Goal: Communication & Community: Connect with others

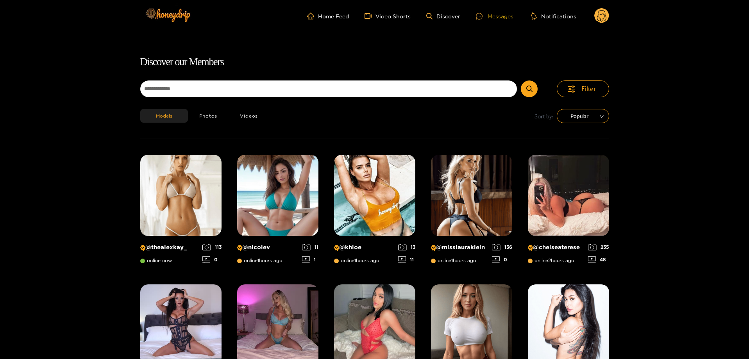
click at [490, 16] on div "Messages" at bounding box center [495, 16] width 38 height 9
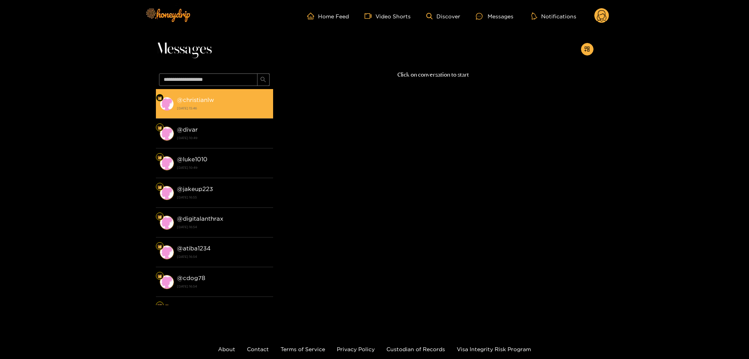
click at [220, 105] on strong "[DATE] 15:46" at bounding box center [223, 108] width 92 height 7
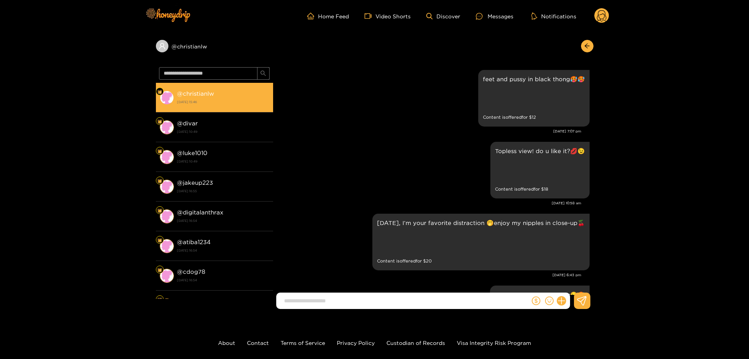
scroll to position [1407, 0]
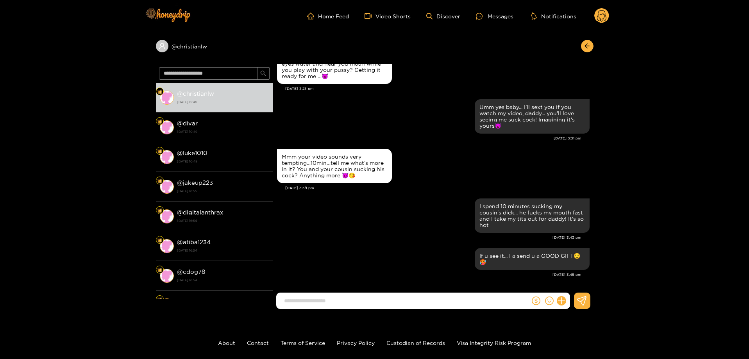
click at [421, 298] on input at bounding box center [405, 301] width 250 height 13
paste input "**********"
type input "**********"
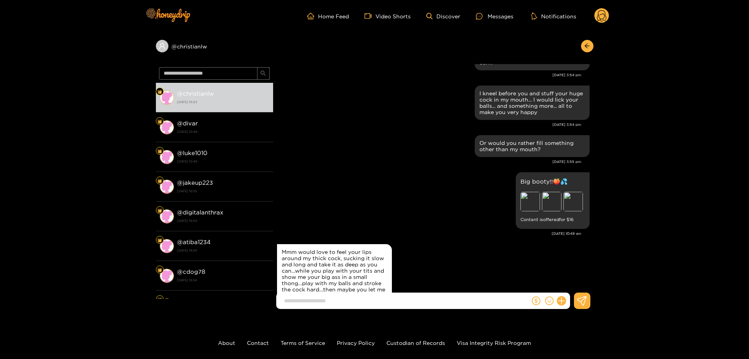
scroll to position [1229, 0]
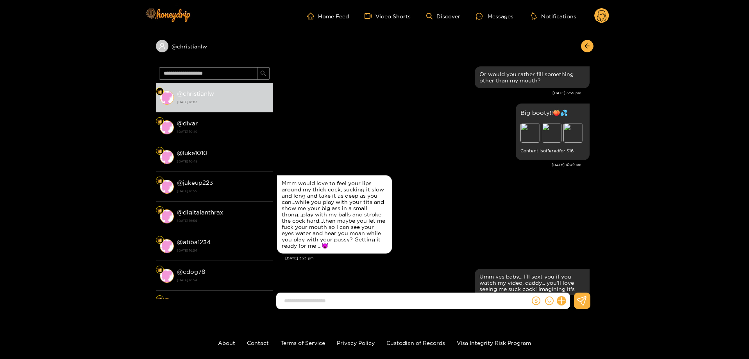
drag, startPoint x: 378, startPoint y: 196, endPoint x: 413, endPoint y: 243, distance: 58.7
click at [420, 242] on div "Mmm would love to feel your lips around my thick cock, sucking it slow and long…" at bounding box center [433, 214] width 313 height 82
click at [363, 249] on div "Mmm would love to feel your lips around my thick cock, sucking it slow and long…" at bounding box center [334, 214] width 105 height 69
drag, startPoint x: 361, startPoint y: 252, endPoint x: 320, endPoint y: 154, distance: 106.5
click at [320, 154] on div "Big booty!!🍑💦 Preview Preview Preview Content is offered for $ 16" at bounding box center [433, 132] width 313 height 61
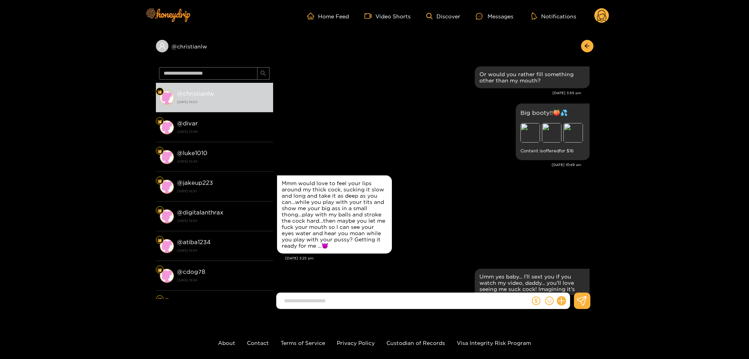
paste input "**********"
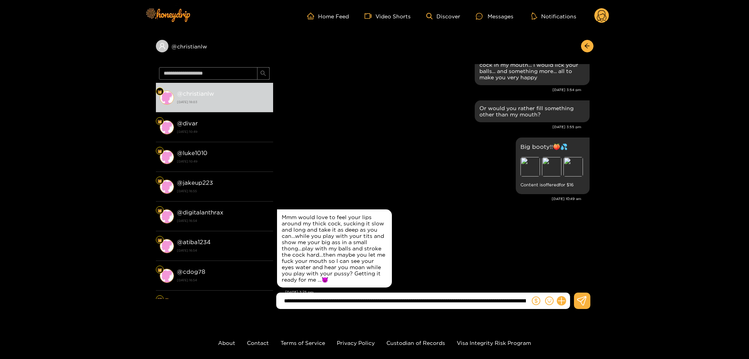
scroll to position [1263, 0]
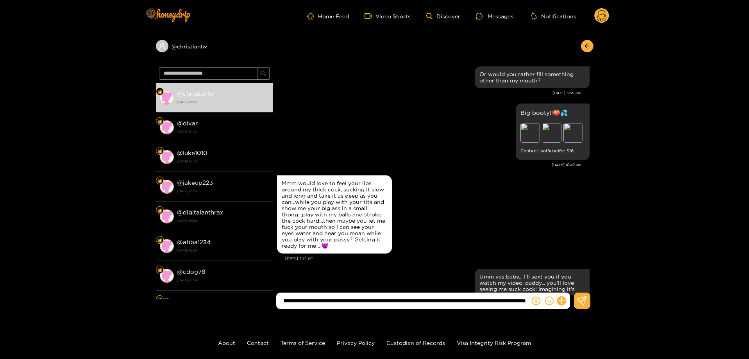
type input "**********"
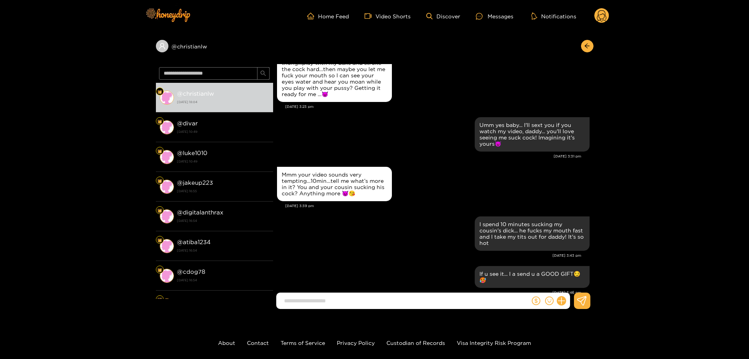
scroll to position [3230, 0]
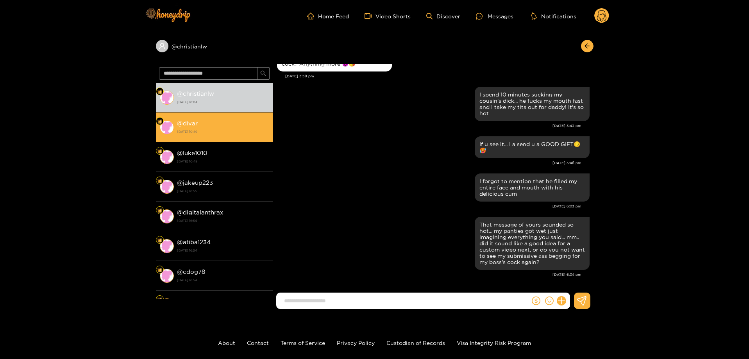
drag, startPoint x: 217, startPoint y: 120, endPoint x: 219, endPoint y: 129, distance: 9.7
click at [217, 120] on div "@ divar [DATE] 10:49" at bounding box center [223, 127] width 92 height 18
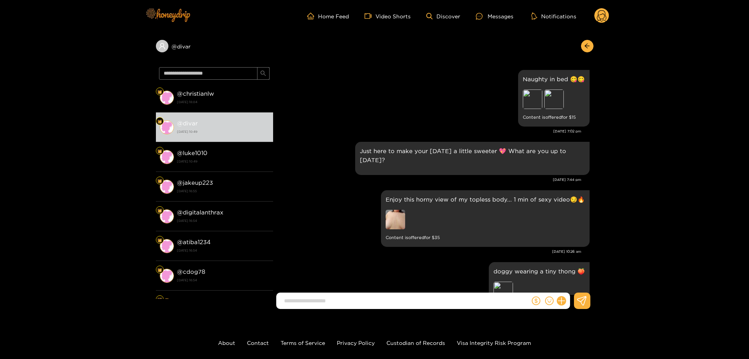
click at [175, 19] on img at bounding box center [167, 14] width 55 height 33
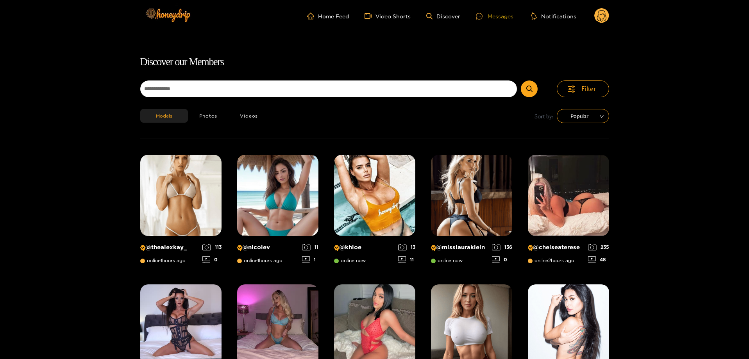
click at [492, 19] on div "Messages" at bounding box center [495, 16] width 38 height 9
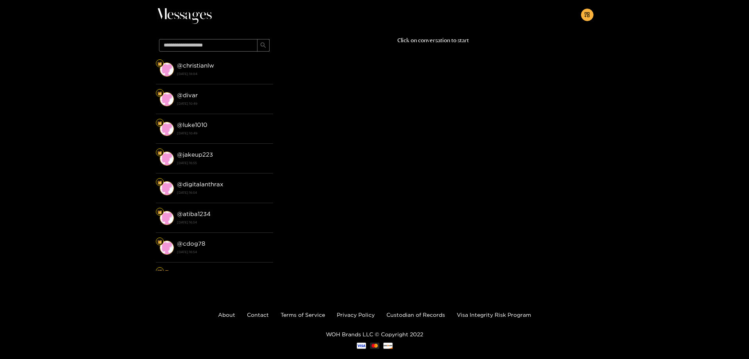
scroll to position [48, 0]
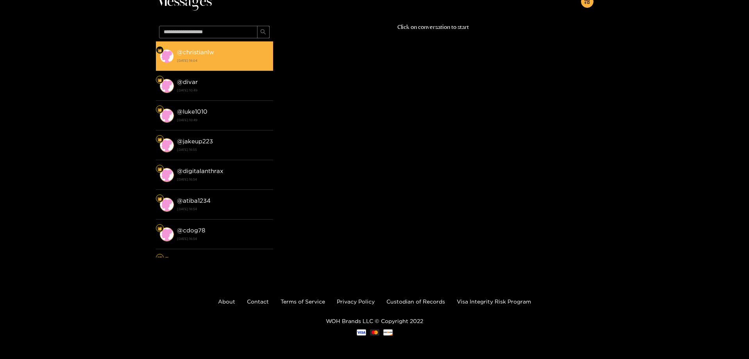
click at [251, 57] on div "@ christianlw [DATE] 18:04" at bounding box center [223, 56] width 92 height 18
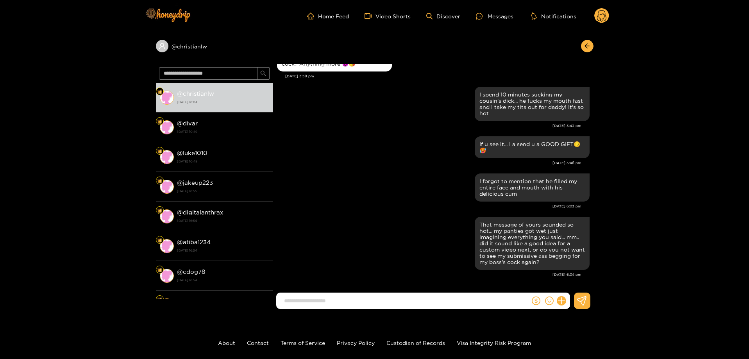
scroll to position [1375, 0]
